Goal: Purchase product/service

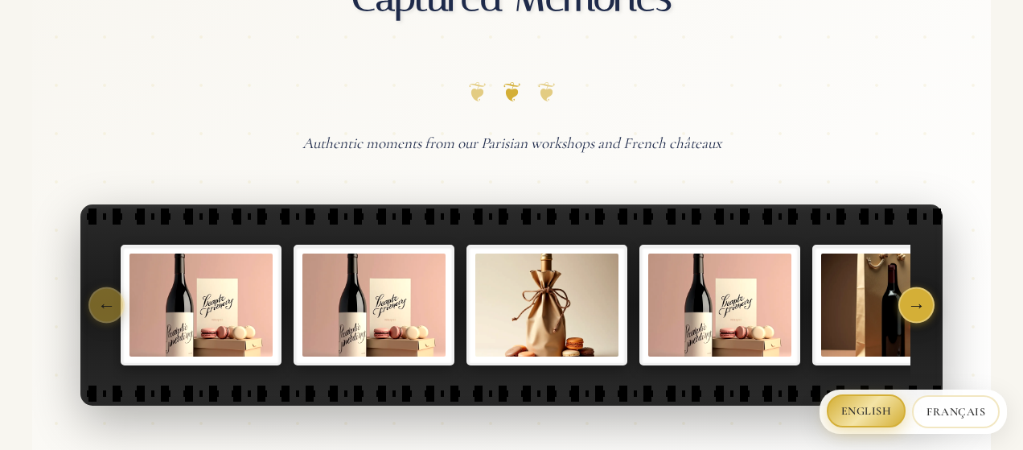
scroll to position [750, 0]
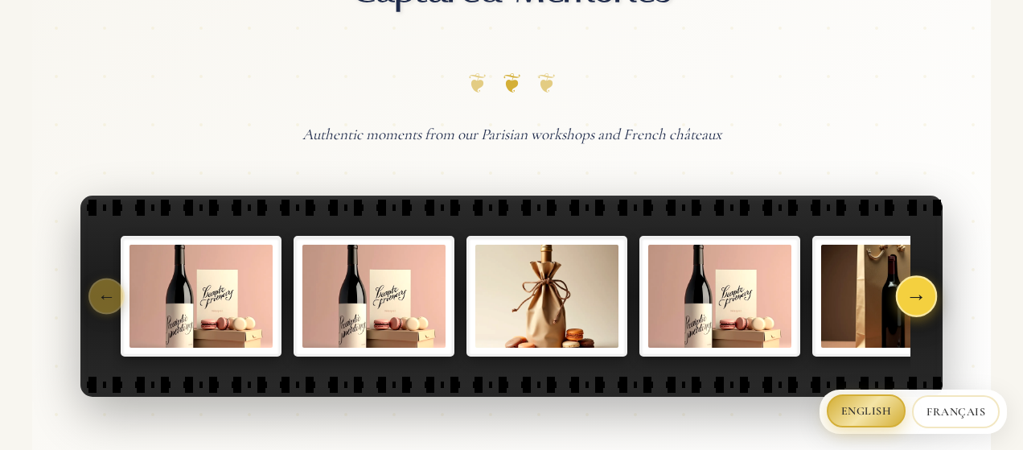
click at [915, 287] on button "→" at bounding box center [917, 296] width 42 height 42
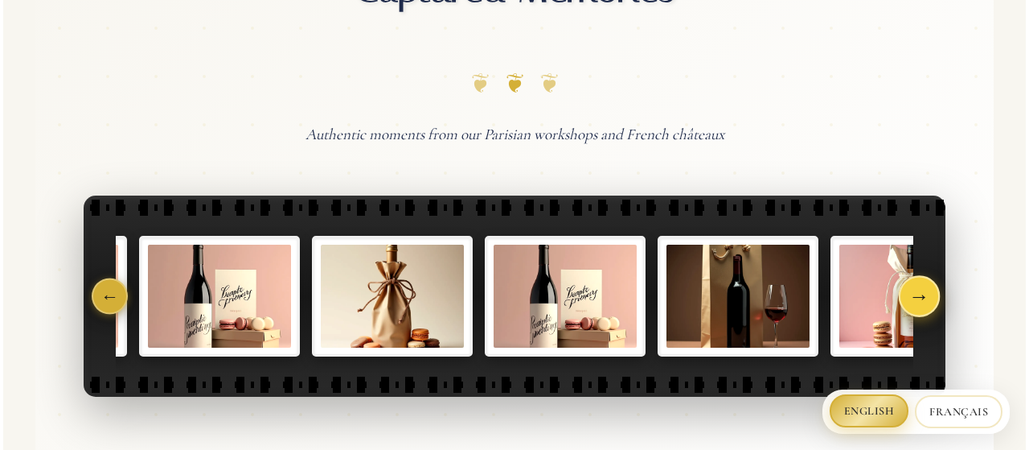
scroll to position [0, 177]
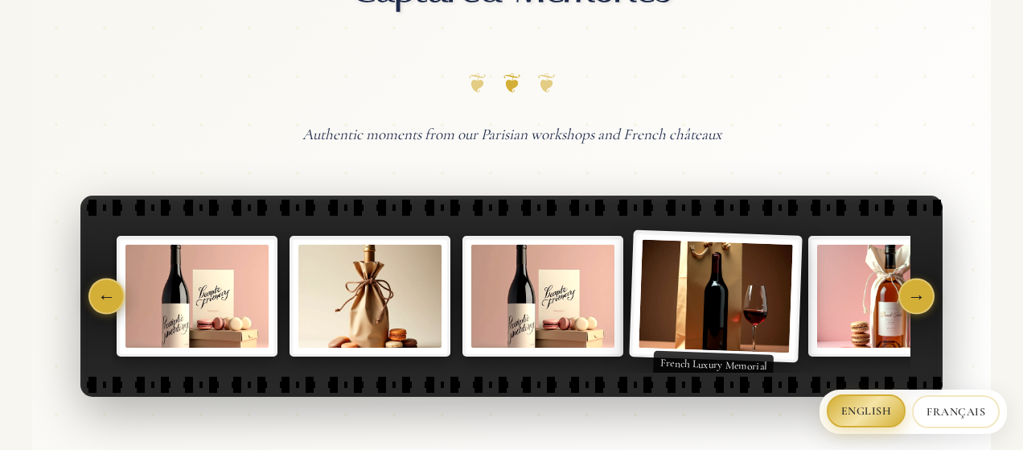
click at [626, 311] on img "Memorial tribute featuring French Luxury Memorial" at bounding box center [554, 295] width 143 height 103
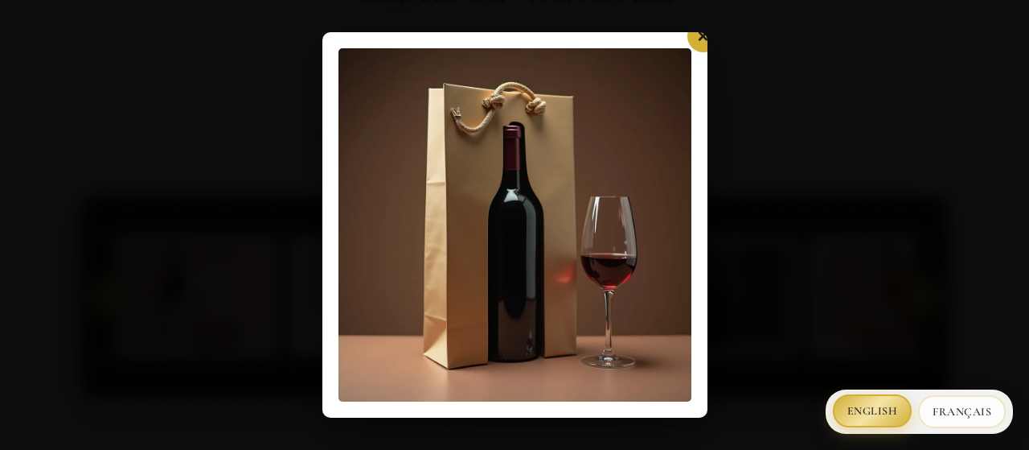
click at [585, 273] on img at bounding box center [515, 224] width 353 height 353
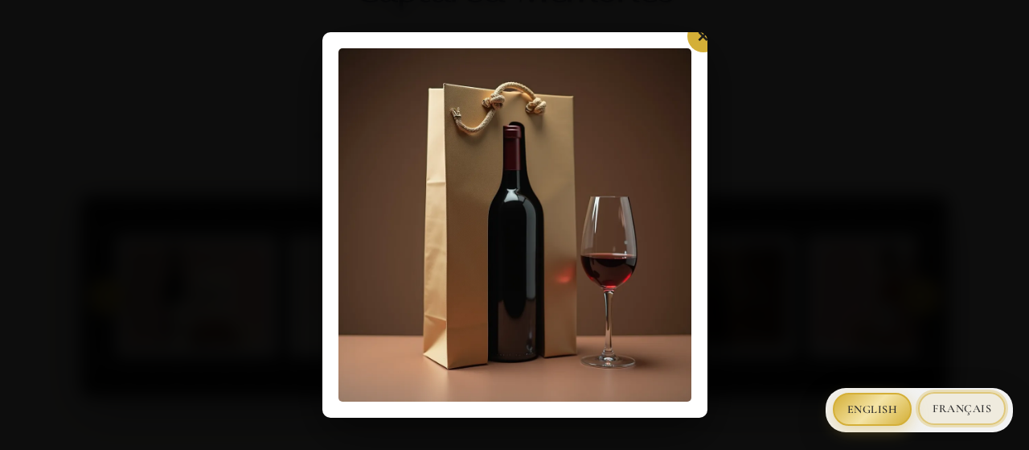
click at [962, 413] on button "Français" at bounding box center [962, 408] width 88 height 33
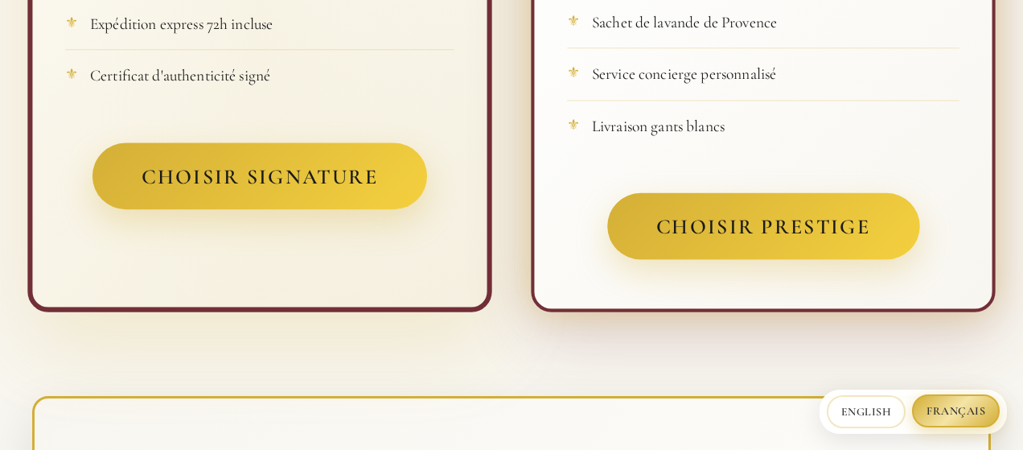
scroll to position [3324, 0]
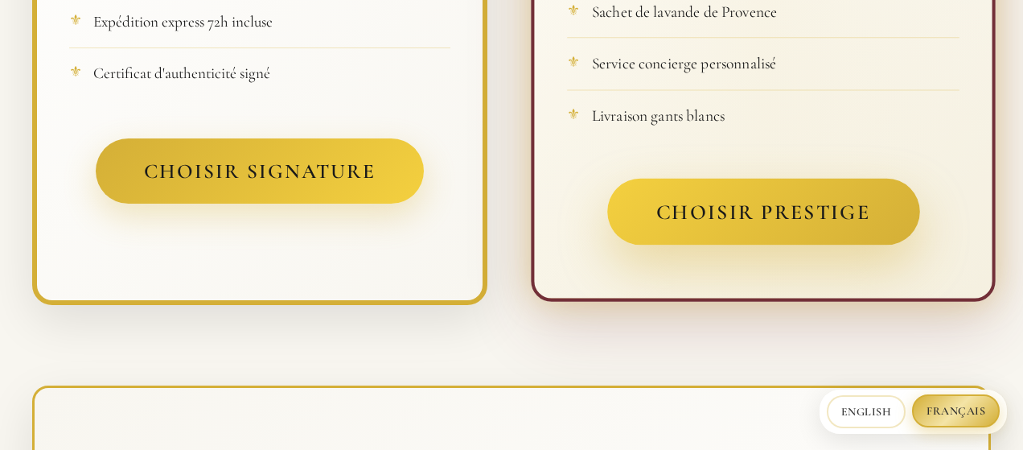
click at [676, 179] on button "Choisir Prestige" at bounding box center [763, 212] width 313 height 67
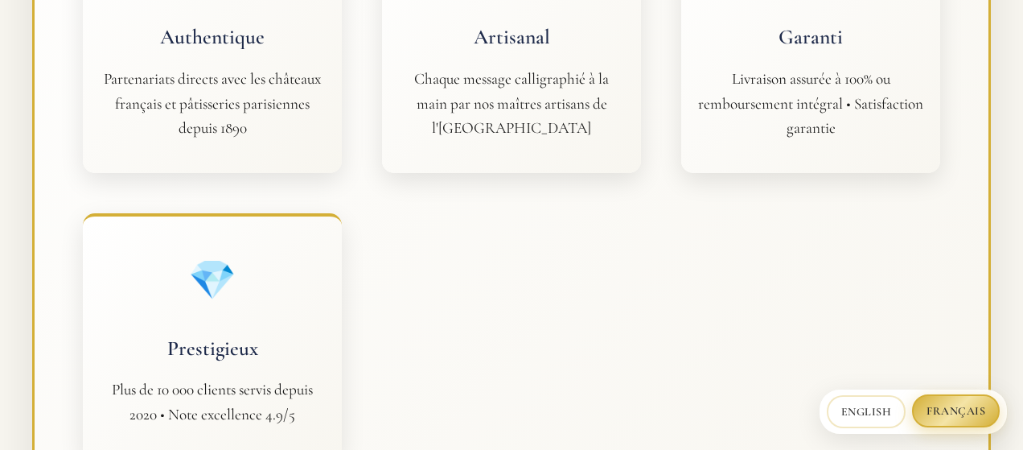
scroll to position [4799, 0]
